Goal: Check status: Check status

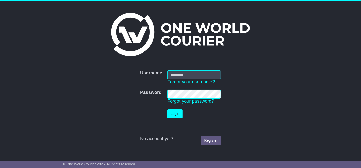
type input "**********"
click at [179, 116] on button "Login" at bounding box center [175, 113] width 15 height 9
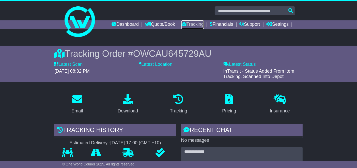
click at [199, 27] on link "Tracking" at bounding box center [192, 24] width 22 height 9
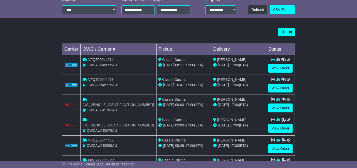
scroll to position [161, 0]
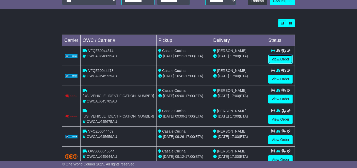
click at [279, 60] on link "View Order" at bounding box center [280, 59] width 24 height 9
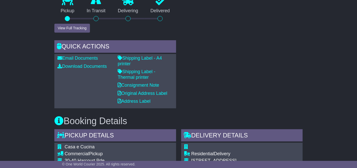
scroll to position [221, 0]
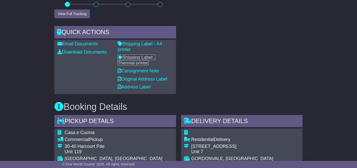
click at [155, 55] on link "Shipping Label - Thermal printer" at bounding box center [137, 60] width 38 height 11
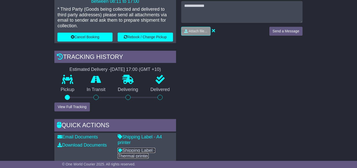
scroll to position [0, 0]
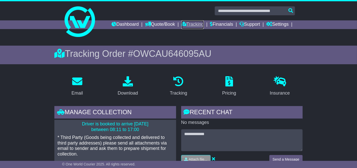
click at [196, 25] on link "Tracking" at bounding box center [192, 24] width 22 height 9
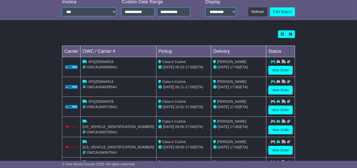
scroll to position [154, 0]
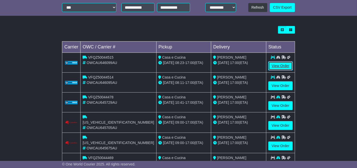
click at [282, 65] on link "View Order" at bounding box center [280, 65] width 24 height 9
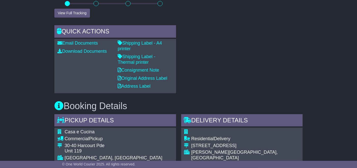
scroll to position [200, 0]
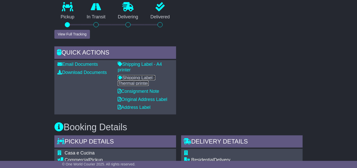
click at [155, 75] on link "Shipping Label - Thermal printer" at bounding box center [137, 80] width 38 height 11
